Goal: Task Accomplishment & Management: Complete application form

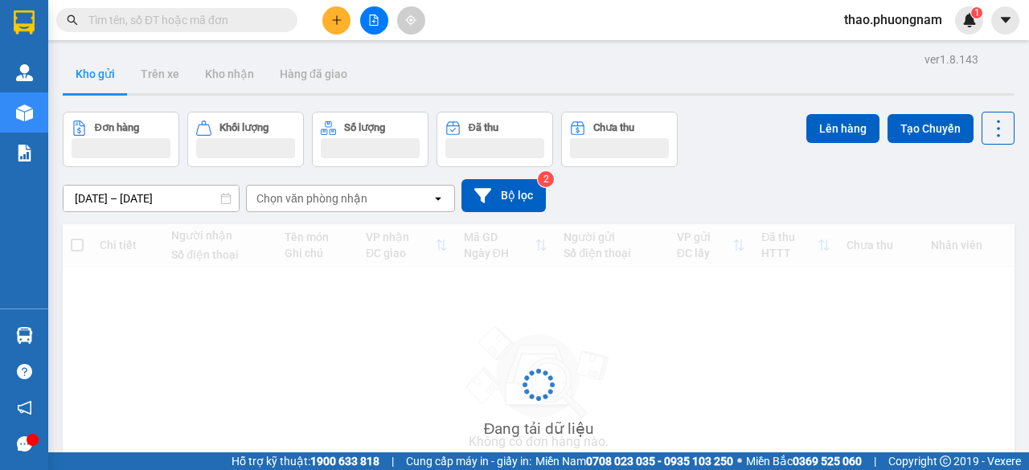
click at [170, 12] on input "text" at bounding box center [183, 20] width 190 height 18
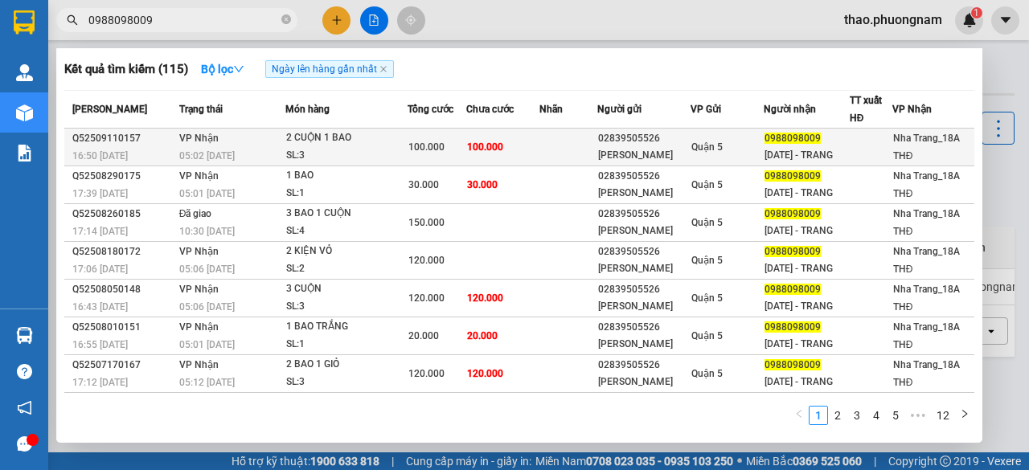
type input "0988098009"
click at [478, 153] on span "100.000" at bounding box center [485, 147] width 36 height 11
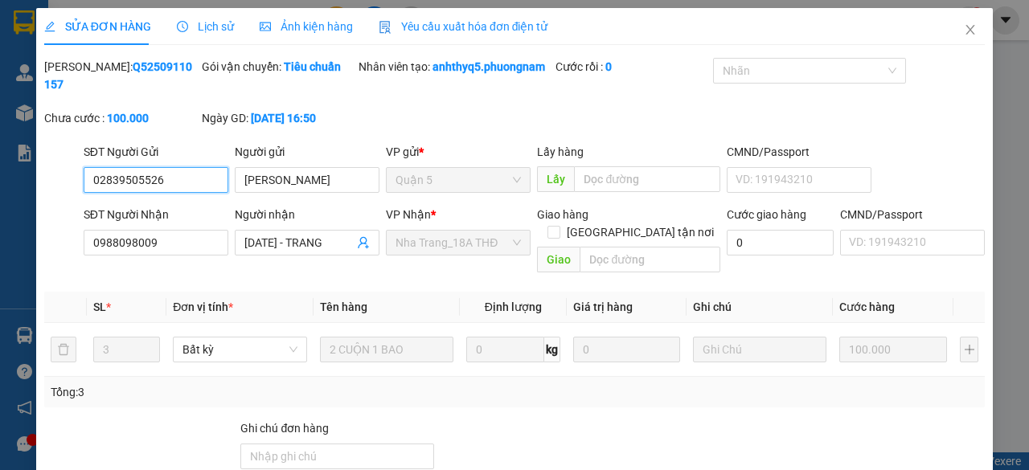
type input "02839505526"
type input "[PERSON_NAME]"
type input "0988098009"
type input "[DATE] - TRANG"
type input "100.000"
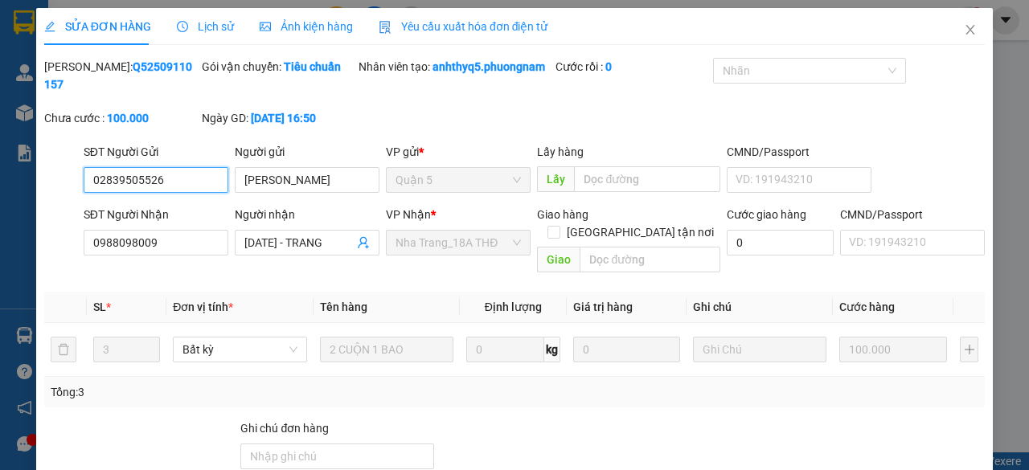
scroll to position [117, 0]
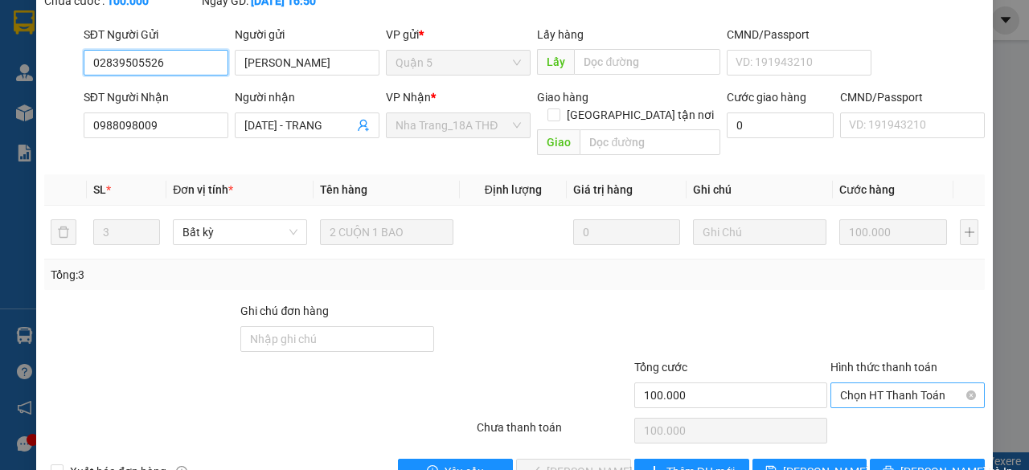
drag, startPoint x: 876, startPoint y: 391, endPoint x: 868, endPoint y: 384, distance: 10.2
click at [876, 392] on span "Chọn HT Thanh Toán" at bounding box center [907, 396] width 135 height 24
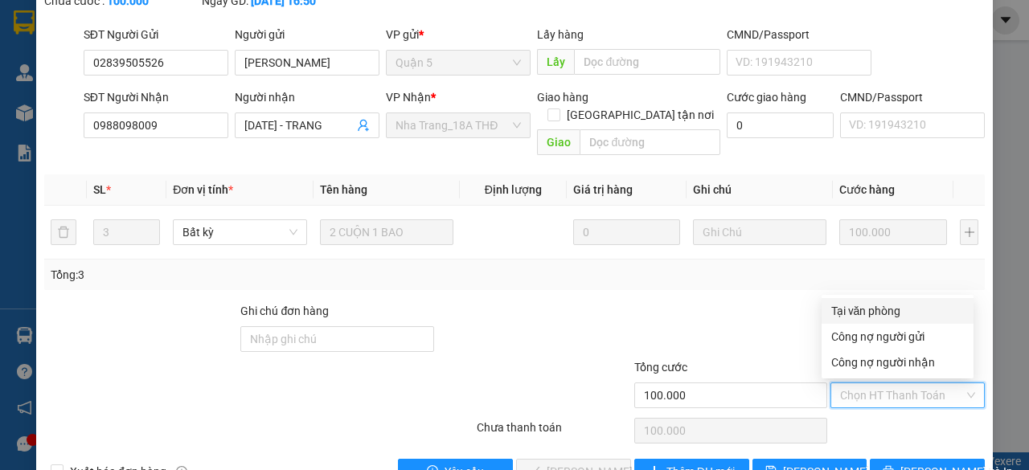
drag, startPoint x: 859, startPoint y: 313, endPoint x: 721, endPoint y: 353, distance: 143.3
click at [856, 313] on div "Tại văn phòng" at bounding box center [897, 311] width 133 height 18
type input "0"
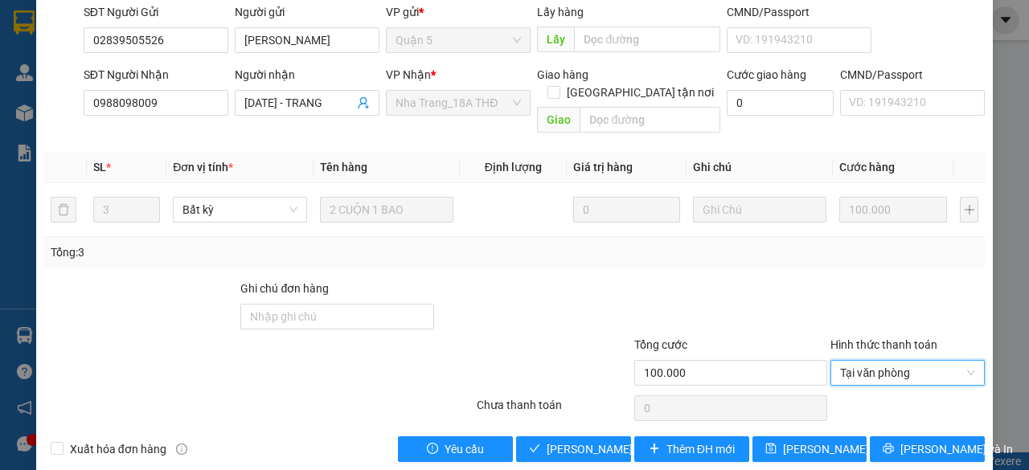
scroll to position [161, 0]
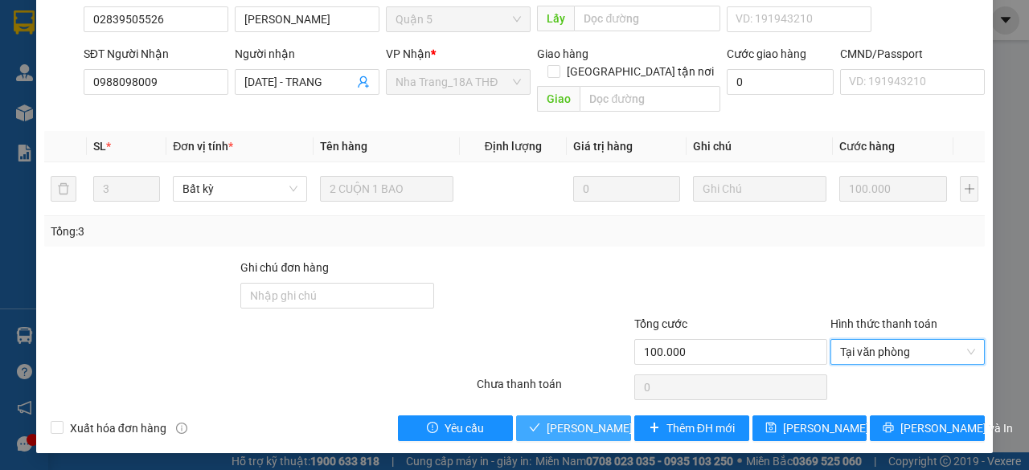
click at [571, 429] on span "Lưu và Giao hàng" at bounding box center [624, 429] width 154 height 18
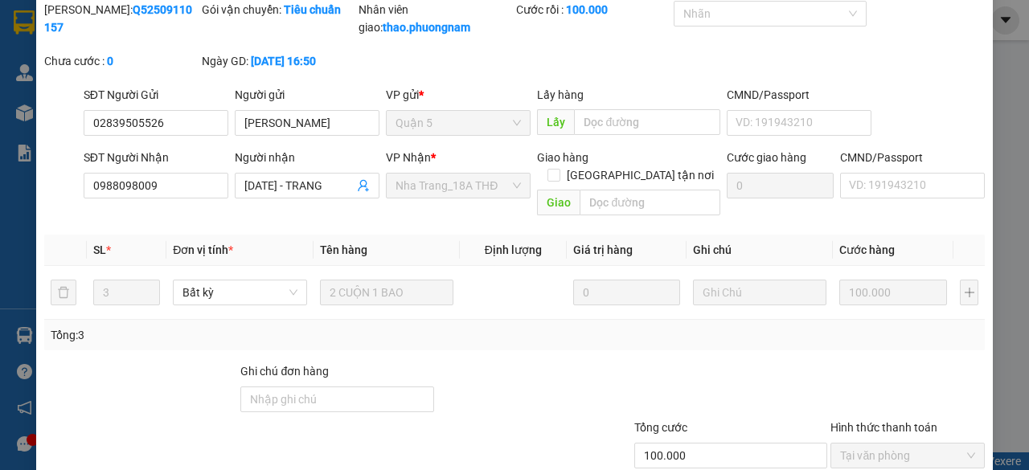
scroll to position [0, 0]
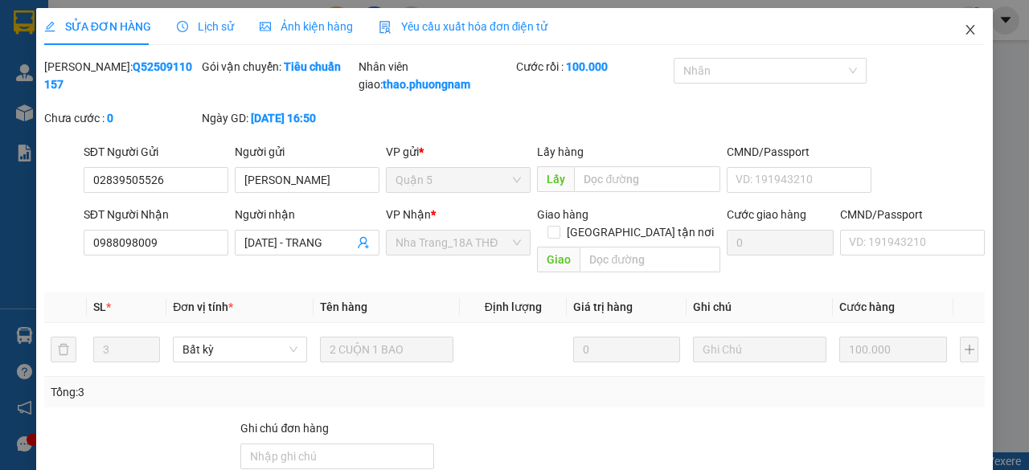
click at [964, 29] on icon "close" at bounding box center [970, 29] width 13 height 13
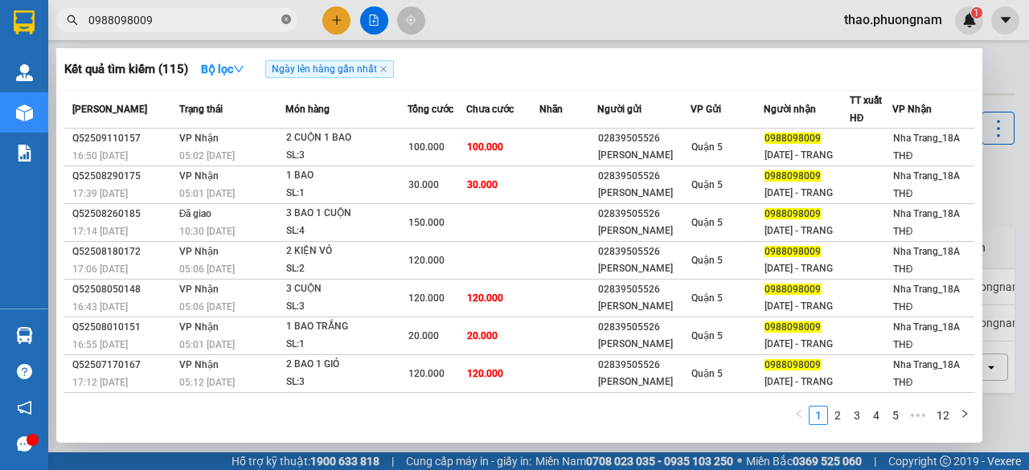
click at [285, 23] on icon "close-circle" at bounding box center [286, 19] width 10 height 10
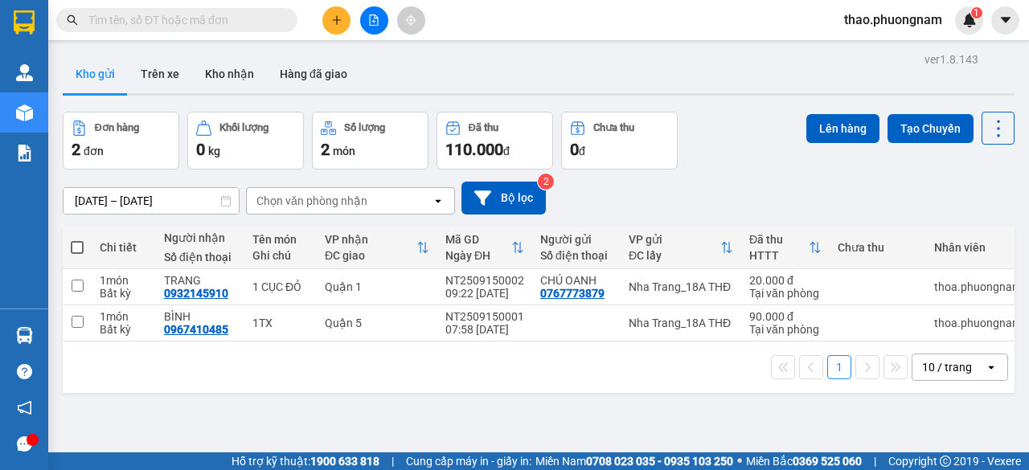
click at [261, 21] on input "text" at bounding box center [183, 20] width 190 height 18
type input "0"
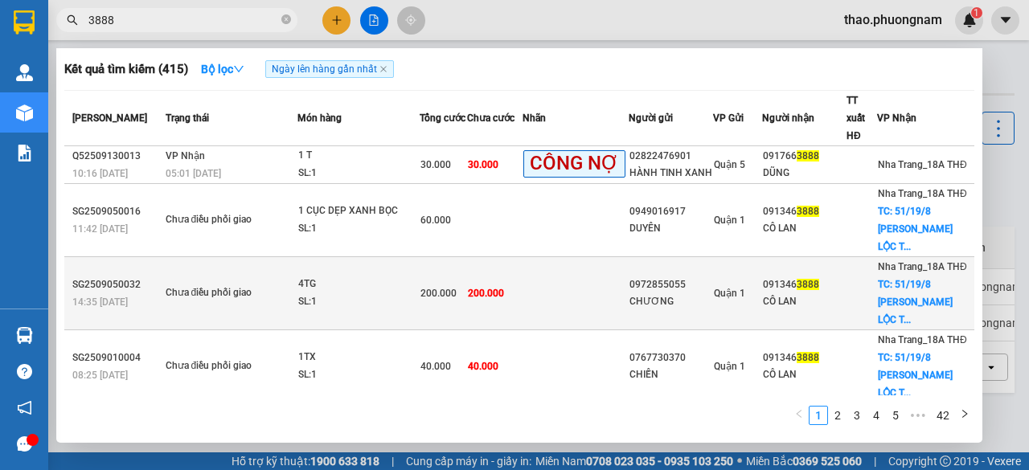
type input "3888"
click at [606, 329] on td at bounding box center [576, 293] width 106 height 73
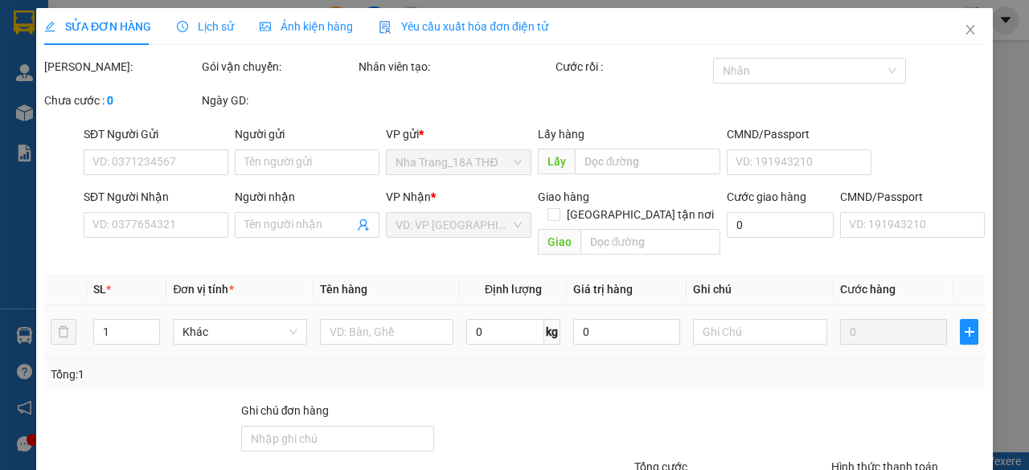
type input "0972855055"
type input "CHƯƠNG"
type input "0913463888"
type input "CÔ LAN"
checkbox input "true"
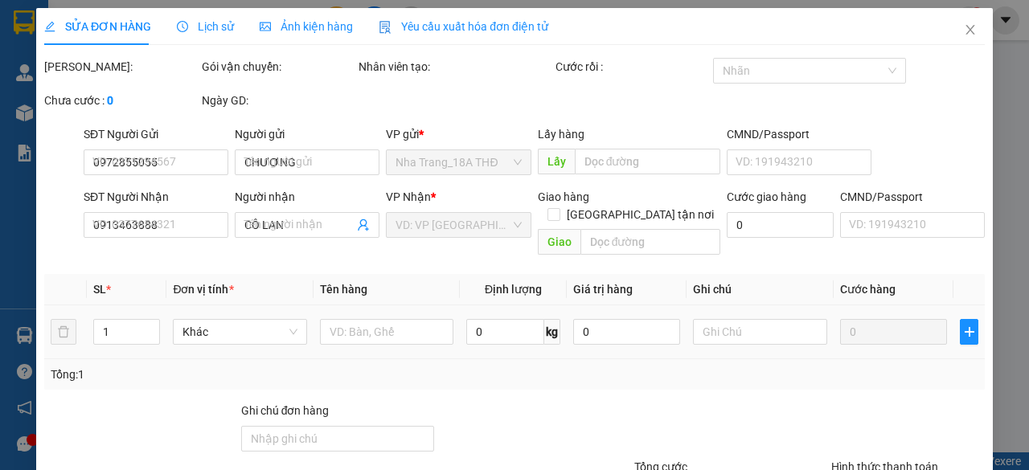
type input "51/19/8 TUỆ TĨNH, P. LỘC THỌ"
type input "200.000"
